Goal: Task Accomplishment & Management: Manage account settings

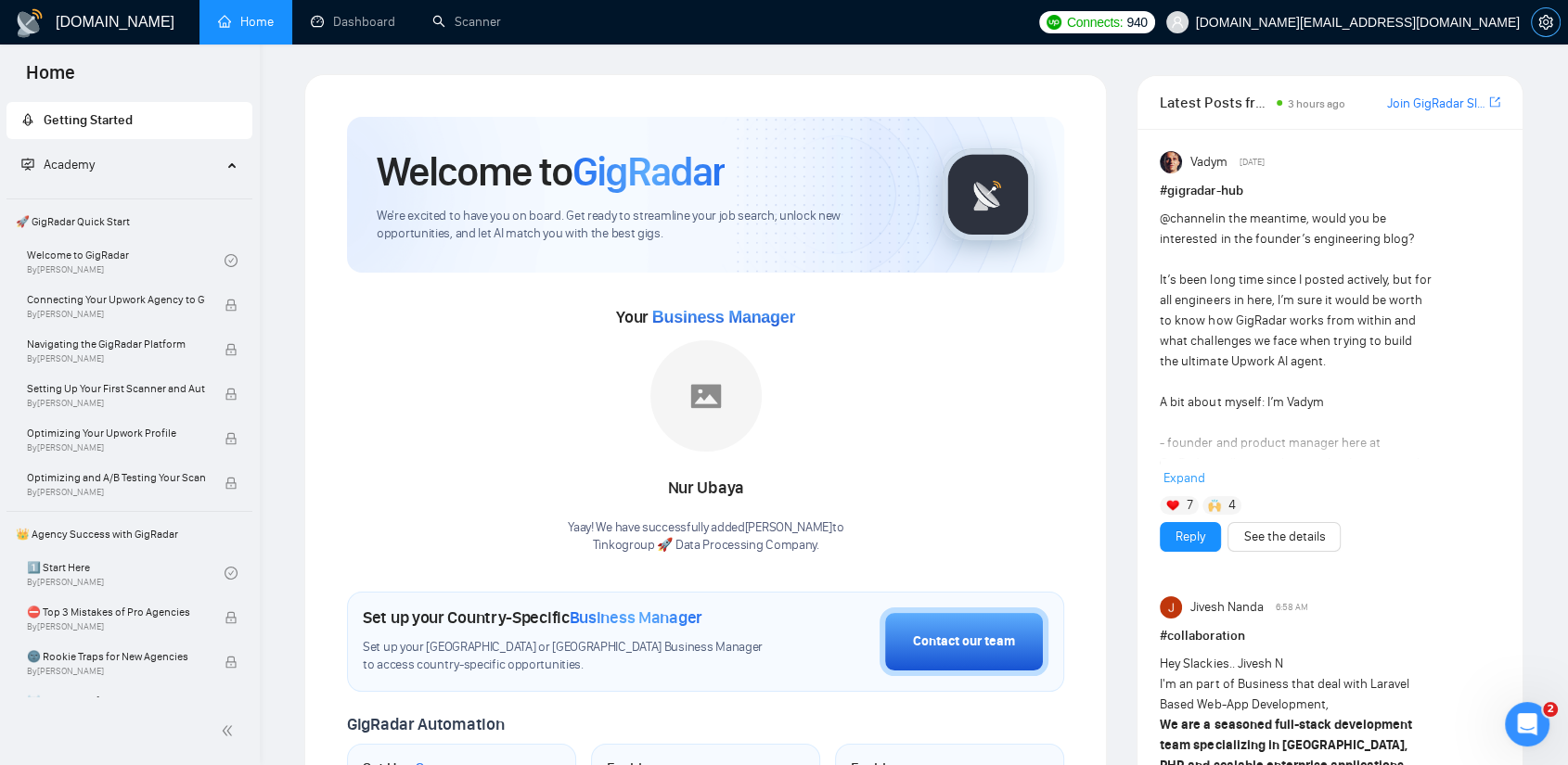
click at [1424, 19] on icon "setting" at bounding box center [1545, 21] width 15 height 15
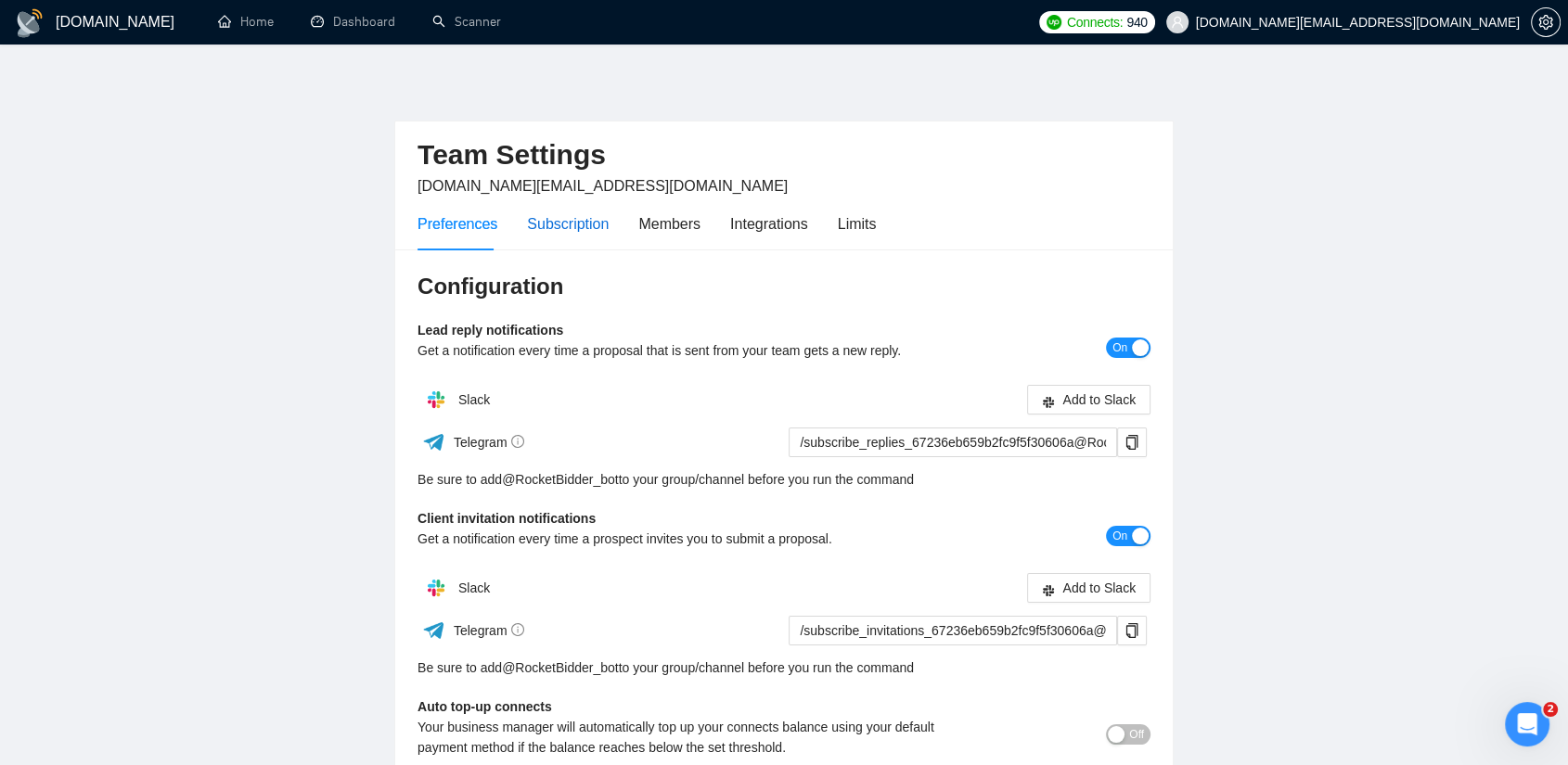
click at [551, 228] on div "Subscription" at bounding box center [567, 224] width 82 height 23
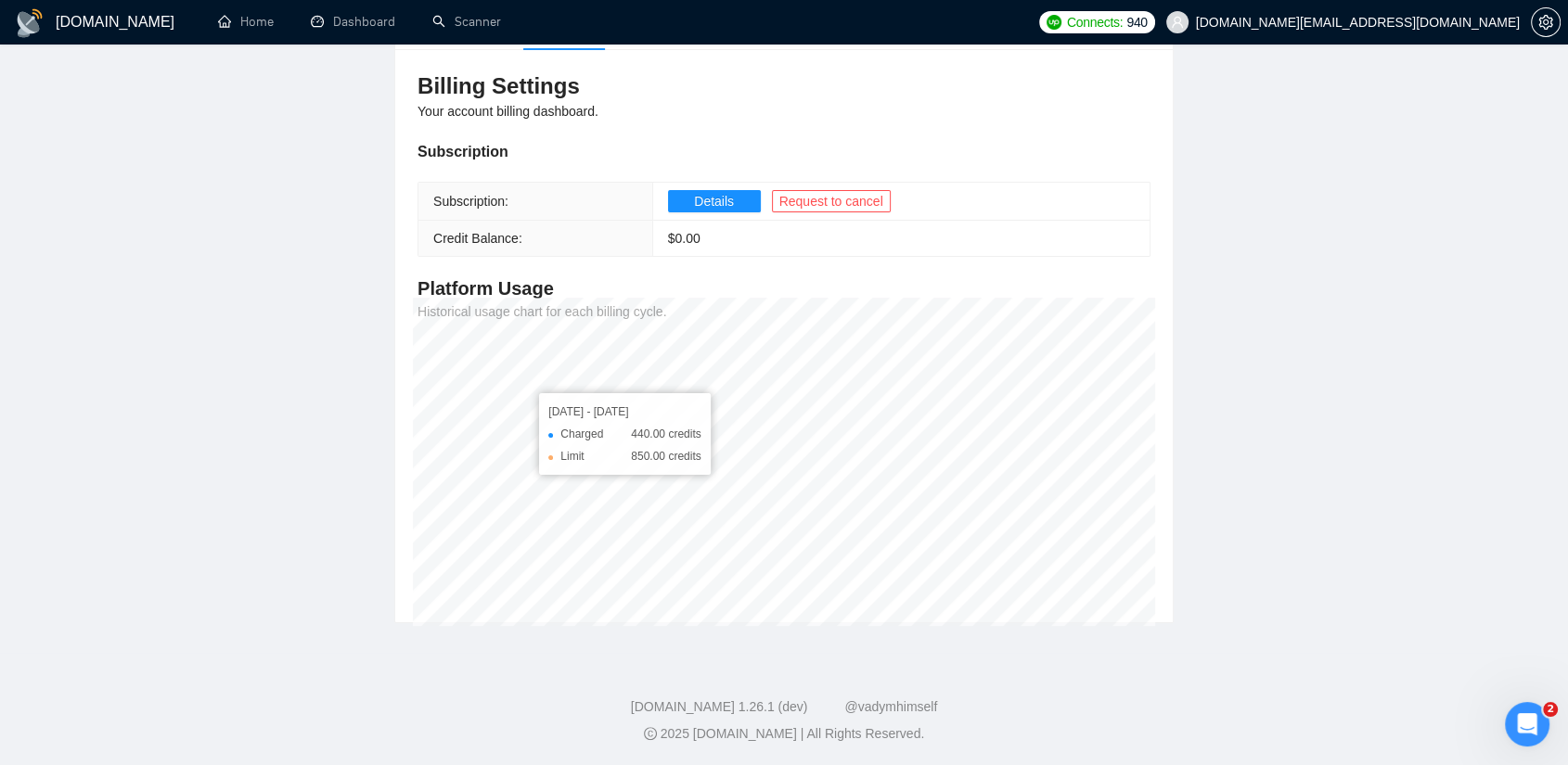
scroll to position [200, 0]
click at [727, 201] on span "Details" at bounding box center [713, 200] width 40 height 20
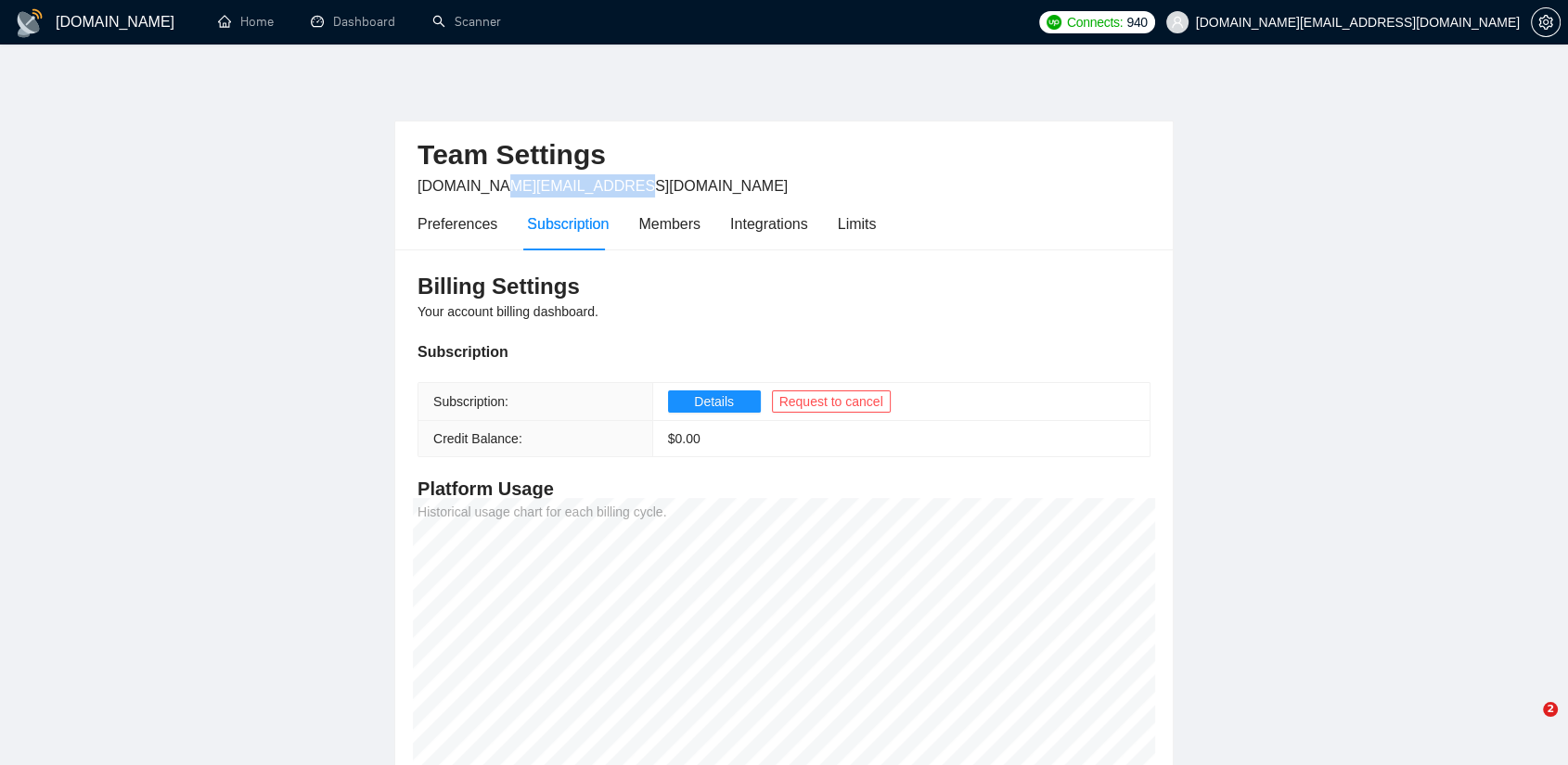
click at [628, 190] on div "Team Settings olga.kokhan.work@gmail.com" at bounding box center [784, 160] width 733 height 76
drag, startPoint x: 418, startPoint y: 187, endPoint x: 641, endPoint y: 180, distance: 223.1
click at [641, 180] on div "Team Settings olga.kokhan.work@gmail.com" at bounding box center [784, 160] width 733 height 76
copy span "[DOMAIN_NAME][EMAIL_ADDRESS][DOMAIN_NAME]"
